Goal: Task Accomplishment & Management: Manage account settings

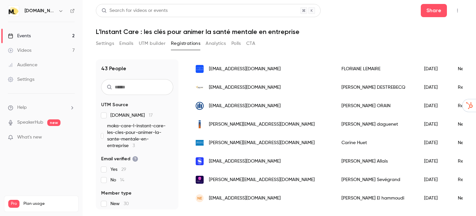
scroll to position [708, 0]
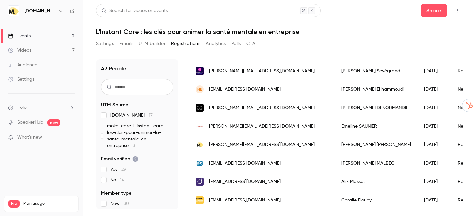
click at [34, 37] on link "Events 2" at bounding box center [41, 36] width 83 height 15
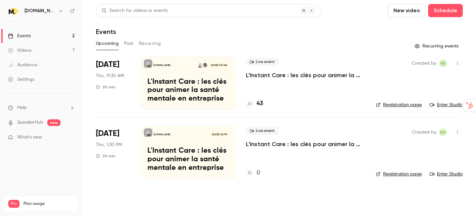
click at [393, 104] on link "Registration page" at bounding box center [399, 105] width 46 height 7
click at [268, 73] on p "L'Instant Care : les clés pour animer la santé mentale en entreprise" at bounding box center [305, 75] width 119 height 8
